Goal: Task Accomplishment & Management: Use online tool/utility

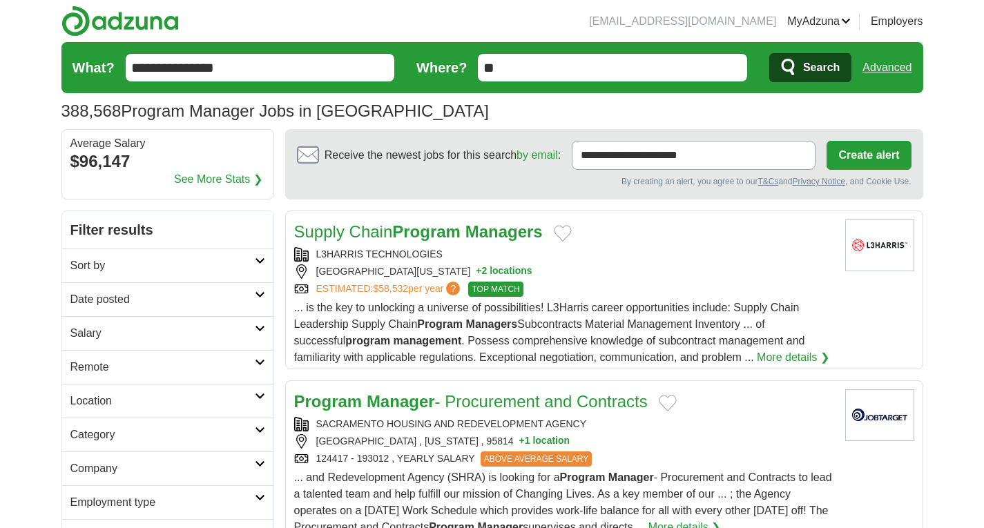
drag, startPoint x: 0, startPoint y: 0, endPoint x: 878, endPoint y: 66, distance: 880.7
click at [878, 66] on link "Advanced" at bounding box center [886, 68] width 49 height 28
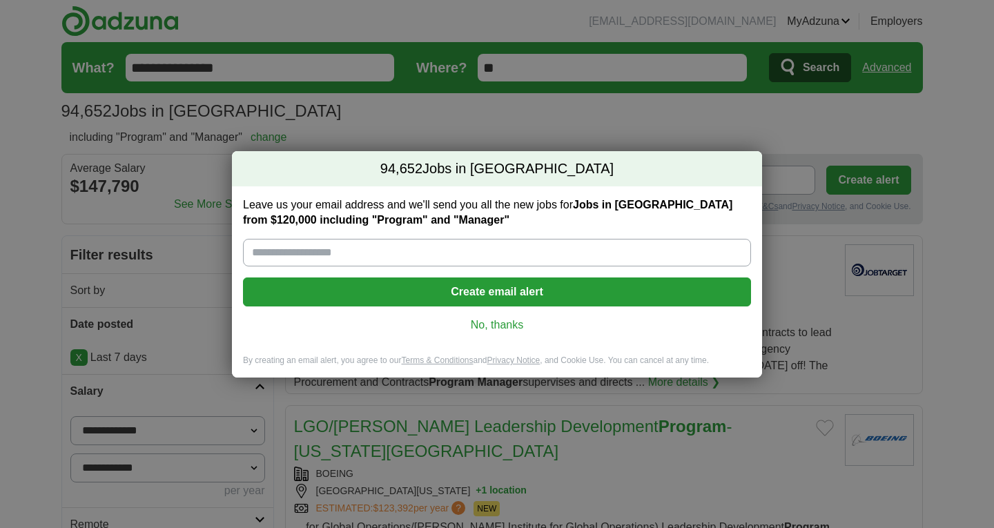
click at [487, 326] on link "No, thanks" at bounding box center [497, 325] width 486 height 15
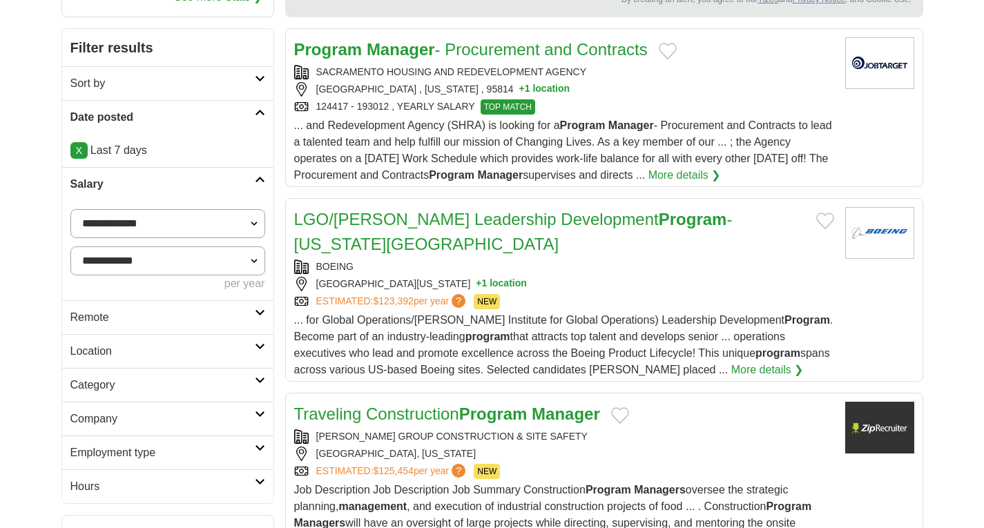
scroll to position [276, 0]
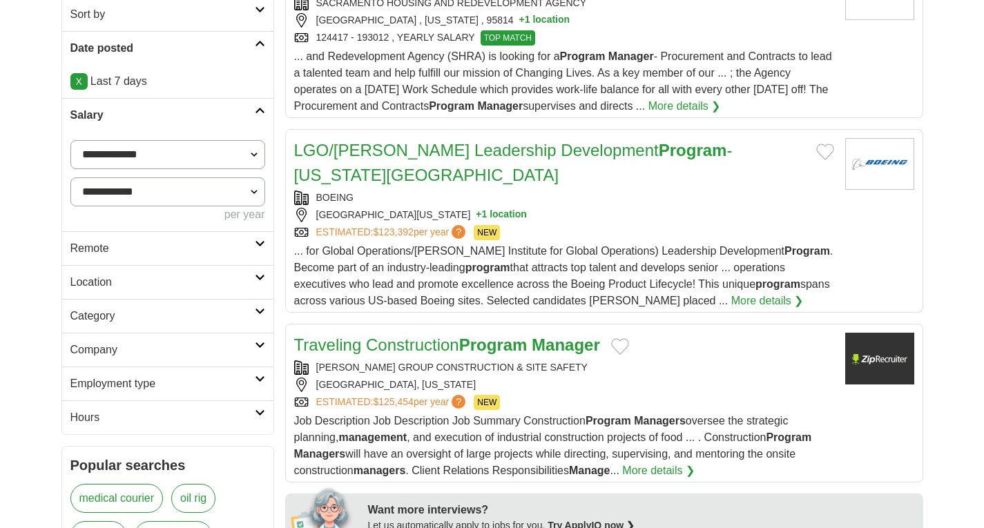
click at [257, 245] on icon at bounding box center [260, 243] width 10 height 7
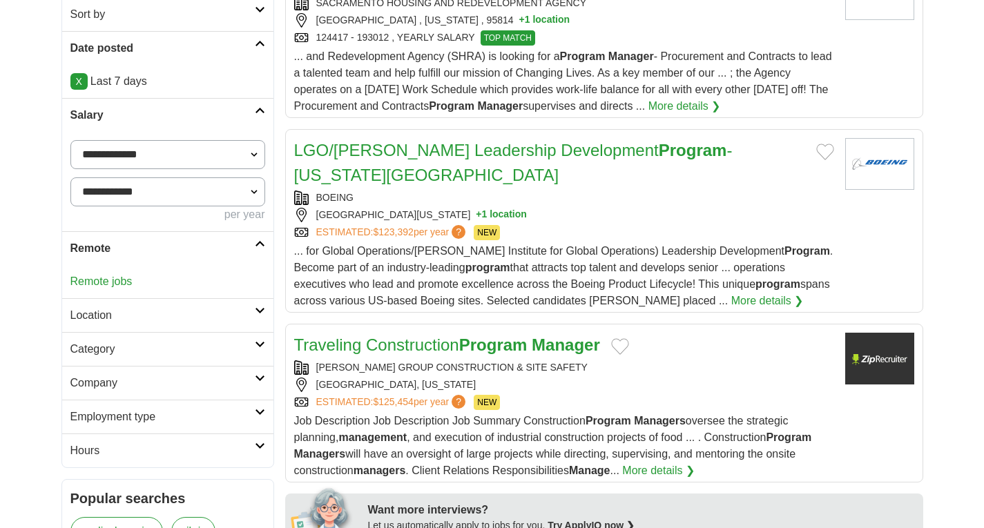
click at [115, 280] on link "Remote jobs" at bounding box center [101, 282] width 62 height 12
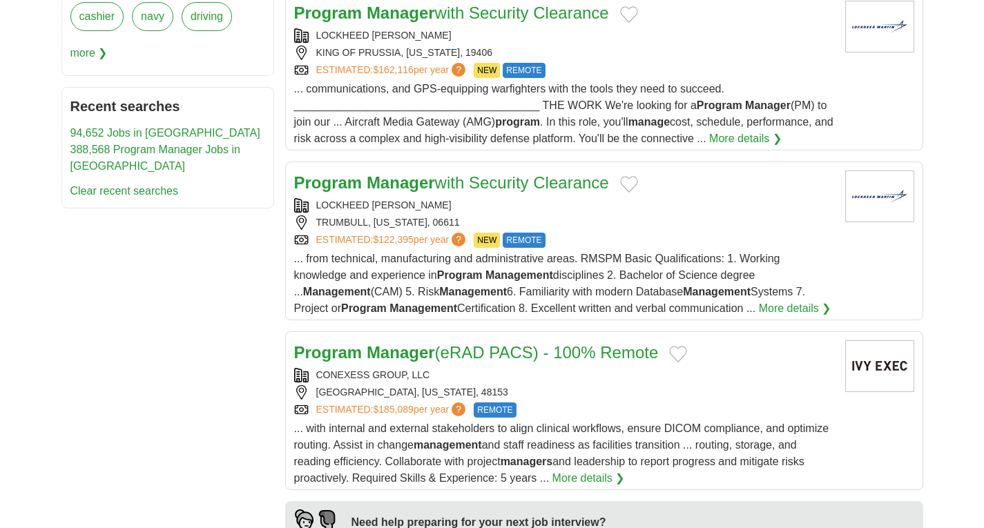
scroll to position [967, 0]
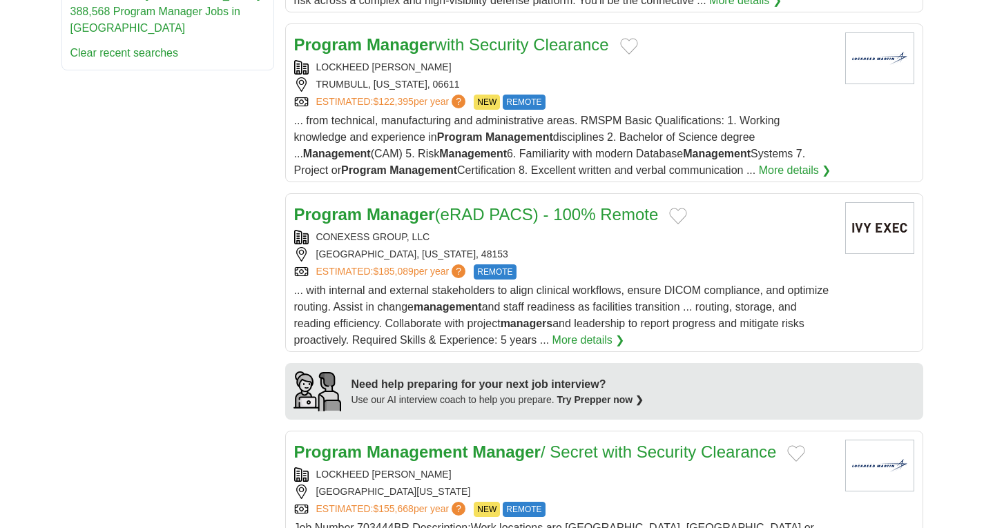
click at [595, 332] on link "More details ❯" at bounding box center [588, 340] width 73 height 17
